Goal: Information Seeking & Learning: Learn about a topic

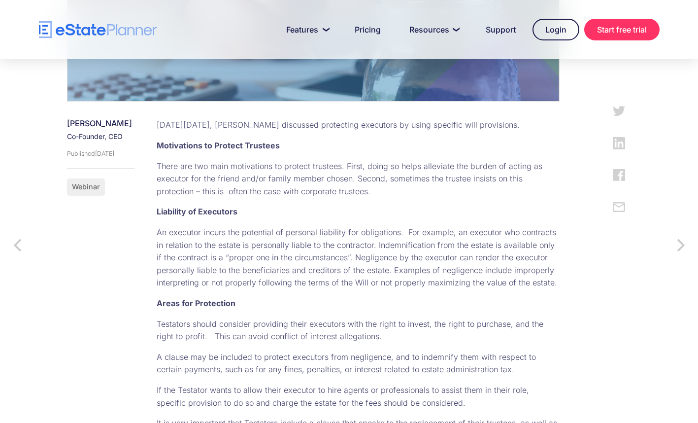
scroll to position [345, 0]
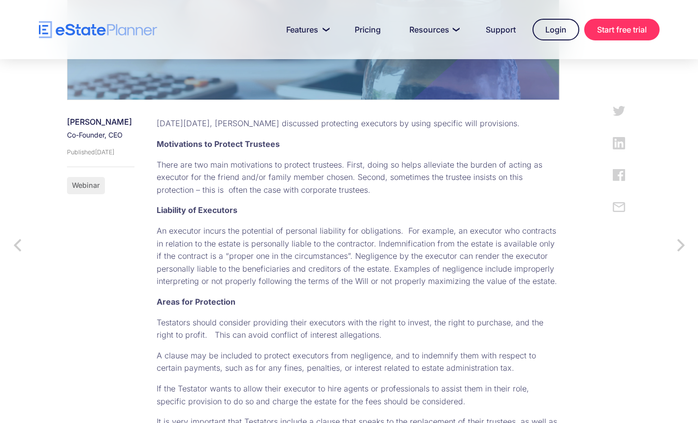
click at [383, 235] on div "[DATE][DATE], [PERSON_NAME] discussed protecting executors by using specific wi…" at bounding box center [348, 392] width 423 height 550
click at [255, 197] on p "There are two main motivations to protect trustees. First, doing so helps allev…" at bounding box center [358, 178] width 403 height 38
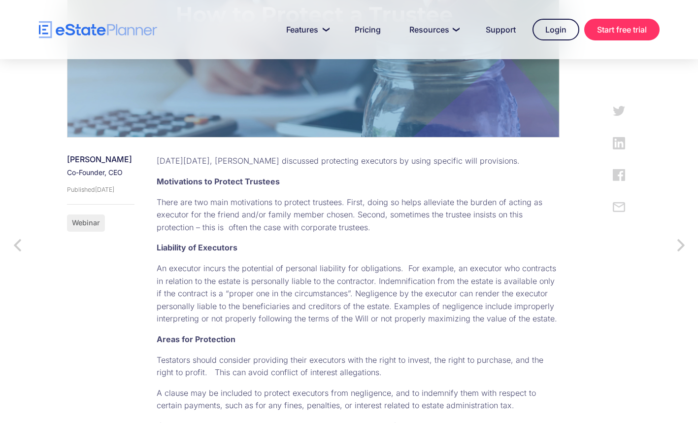
scroll to position [296, 0]
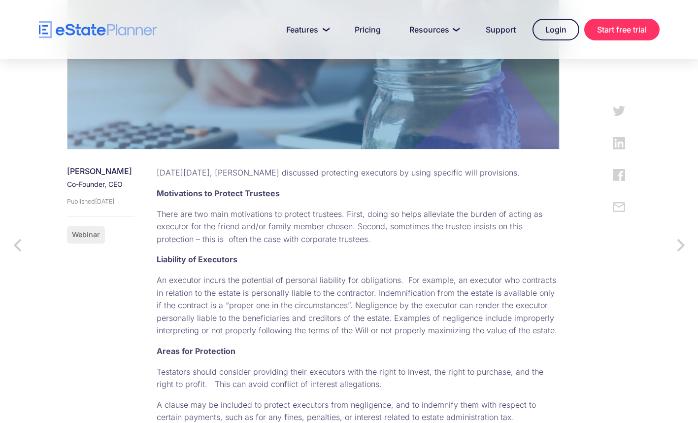
click at [278, 246] on p "There are two main motivations to protect trustees. First, doing so helps allev…" at bounding box center [358, 227] width 403 height 38
click at [409, 246] on p "There are two main motivations to protect trustees. First, doing so helps allev…" at bounding box center [358, 227] width 403 height 38
click at [445, 242] on p "There are two main motivations to protect trustees. First, doing so helps allev…" at bounding box center [358, 227] width 403 height 38
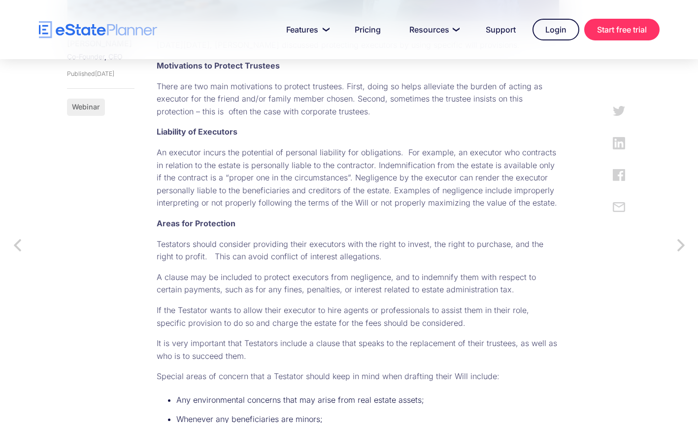
scroll to position [394, 0]
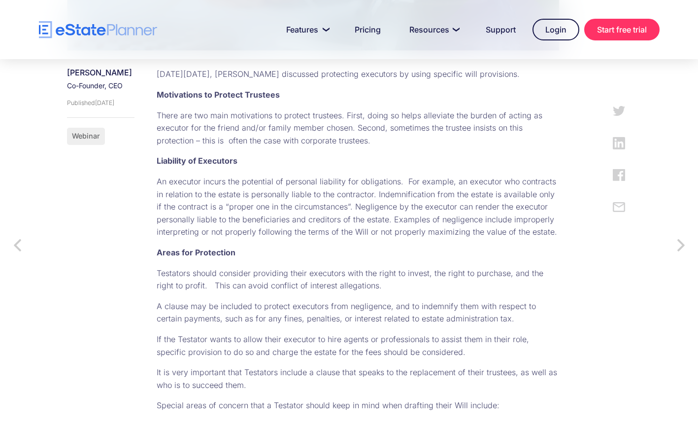
click at [362, 259] on p "Areas for Protection" at bounding box center [358, 252] width 403 height 13
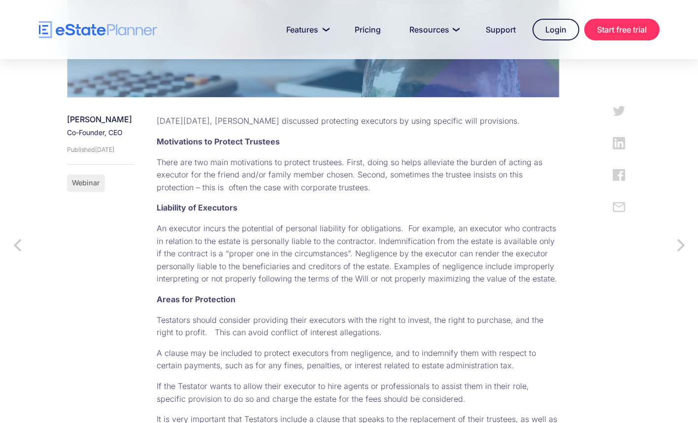
scroll to position [296, 0]
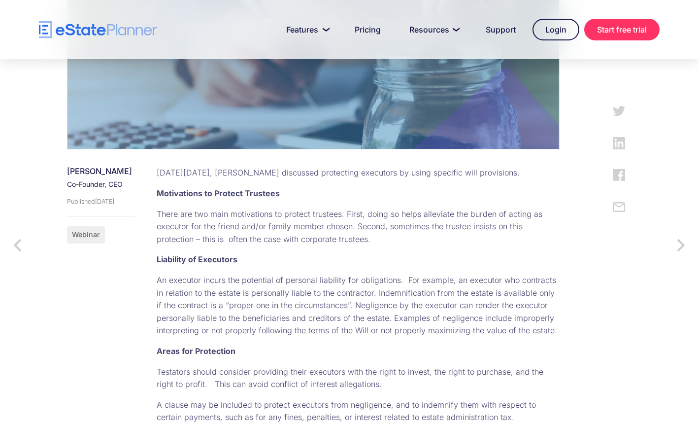
click at [477, 228] on p "There are two main motivations to protect trustees. First, doing so helps allev…" at bounding box center [358, 227] width 403 height 38
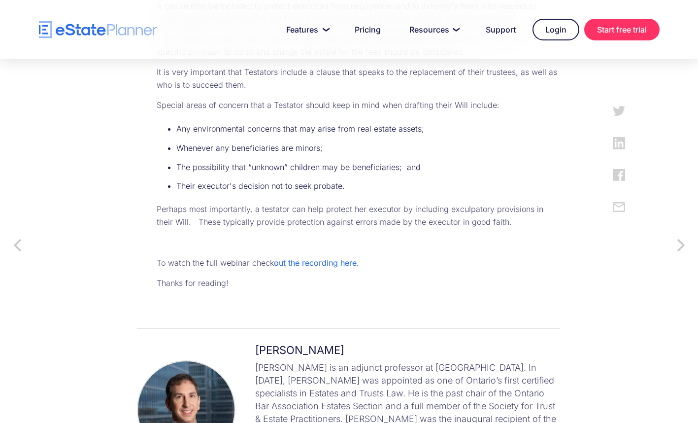
scroll to position [641, 0]
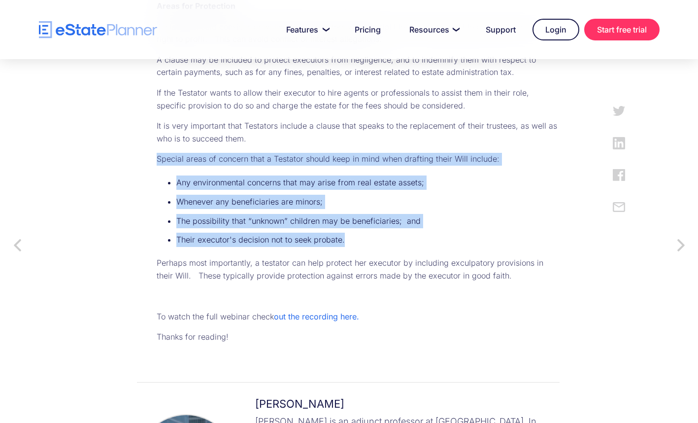
drag, startPoint x: 396, startPoint y: 272, endPoint x: 168, endPoint y: 175, distance: 247.8
click at [168, 175] on div "[DATE][DATE], [PERSON_NAME] discussed protecting executors by using specific wi…" at bounding box center [348, 97] width 423 height 550
copy div "Special areas of concern that a Testator should keep in mind when drafting thei…"
click at [446, 252] on ul "Any environmental concerns that may arise from real estate assets; Whenever any…" at bounding box center [358, 213] width 403 height 76
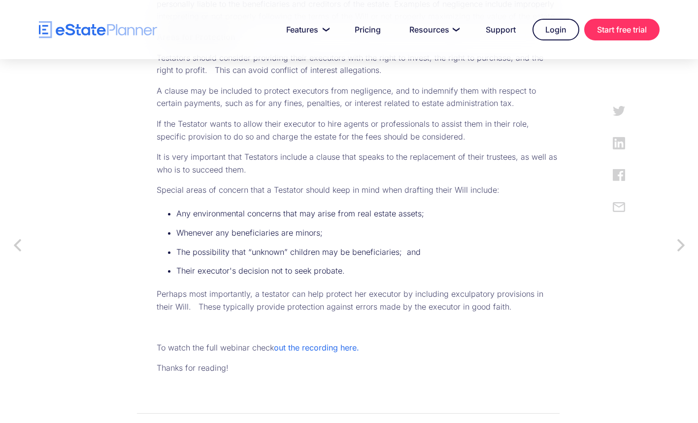
scroll to position [592, 0]
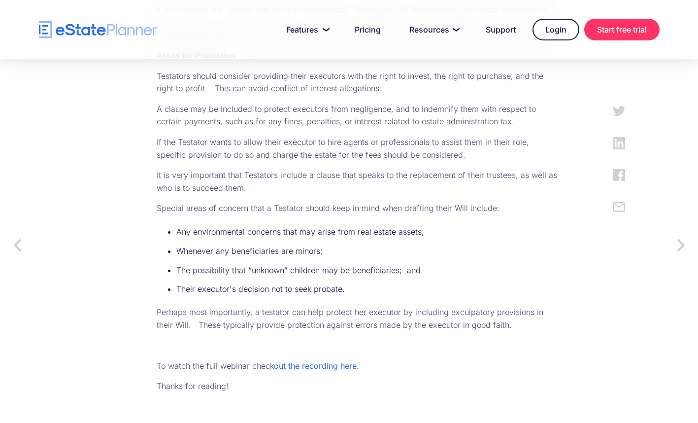
drag, startPoint x: 280, startPoint y: 190, endPoint x: 179, endPoint y: 94, distance: 140.2
click at [179, 94] on div "[DATE][DATE], [PERSON_NAME] discussed protecting executors by using specific wi…" at bounding box center [348, 146] width 423 height 550
copy div "Testators should consider providing their executors with the right to invest, t…"
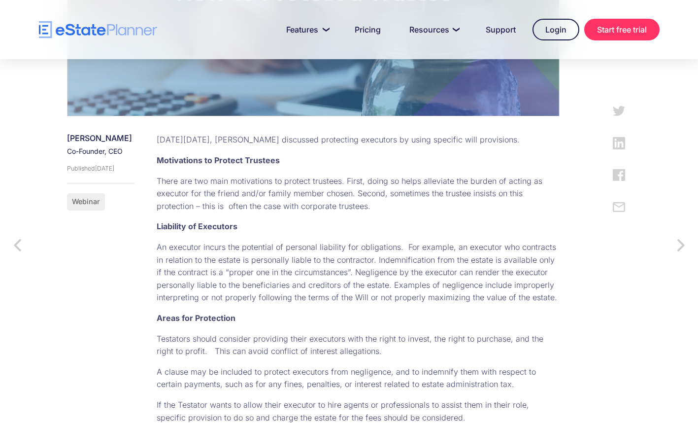
scroll to position [296, 0]
